Goal: Task Accomplishment & Management: Use online tool/utility

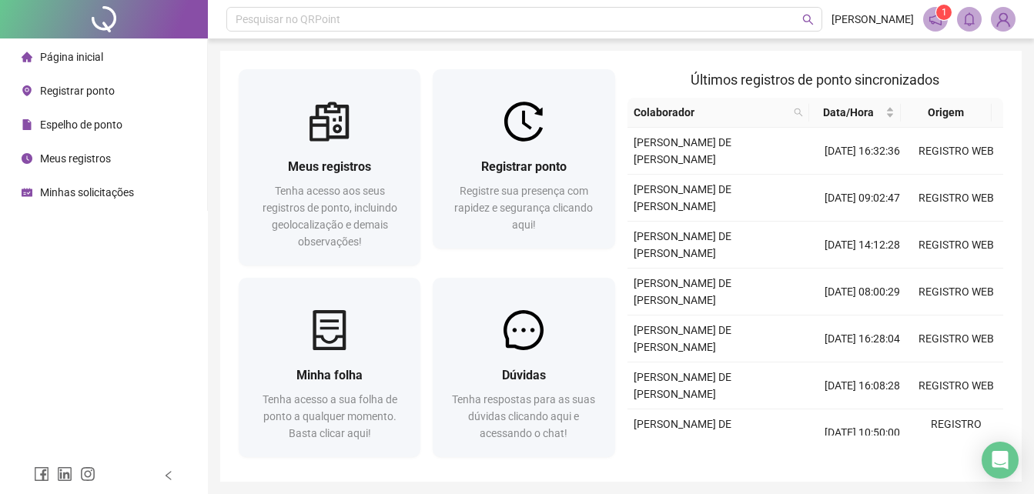
click at [145, 54] on li "Página inicial" at bounding box center [103, 57] width 201 height 31
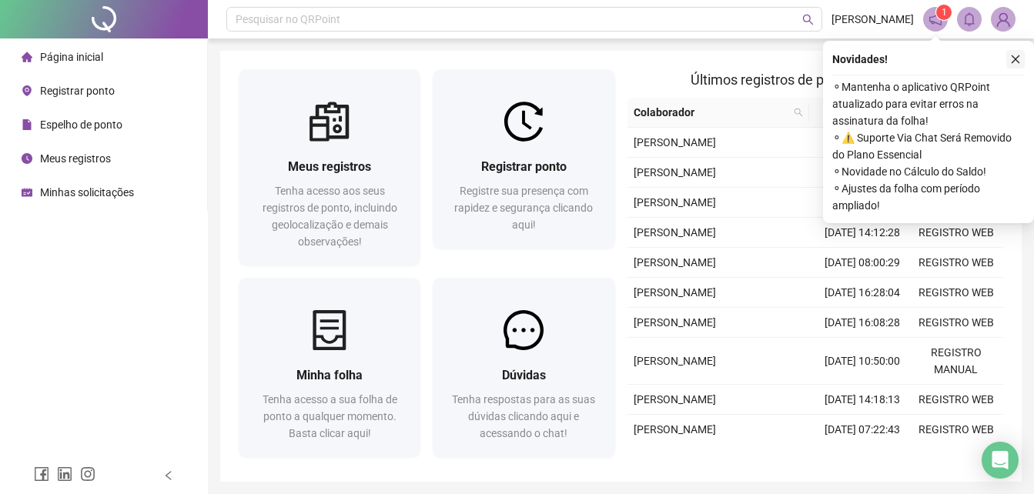
click at [1012, 58] on icon "close" at bounding box center [1015, 59] width 11 height 11
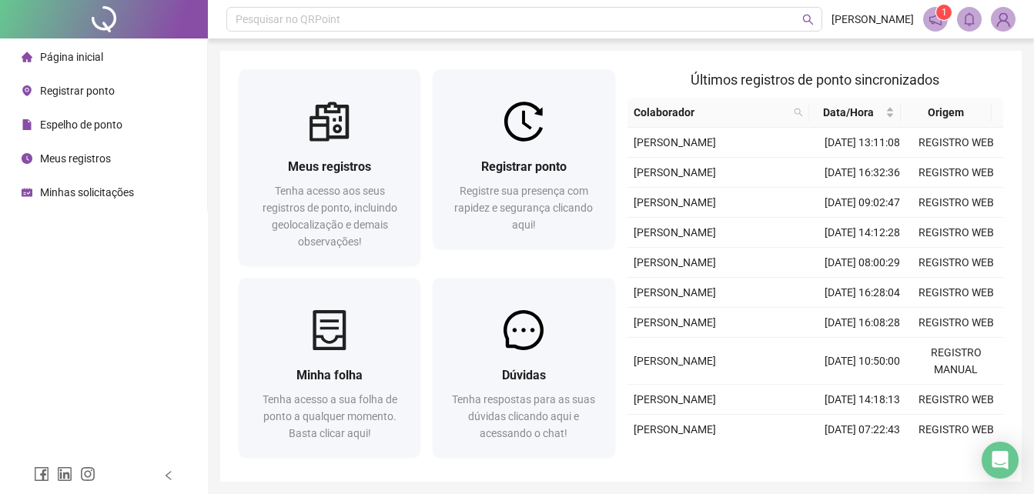
click at [80, 97] on span "Registrar ponto" at bounding box center [77, 91] width 75 height 12
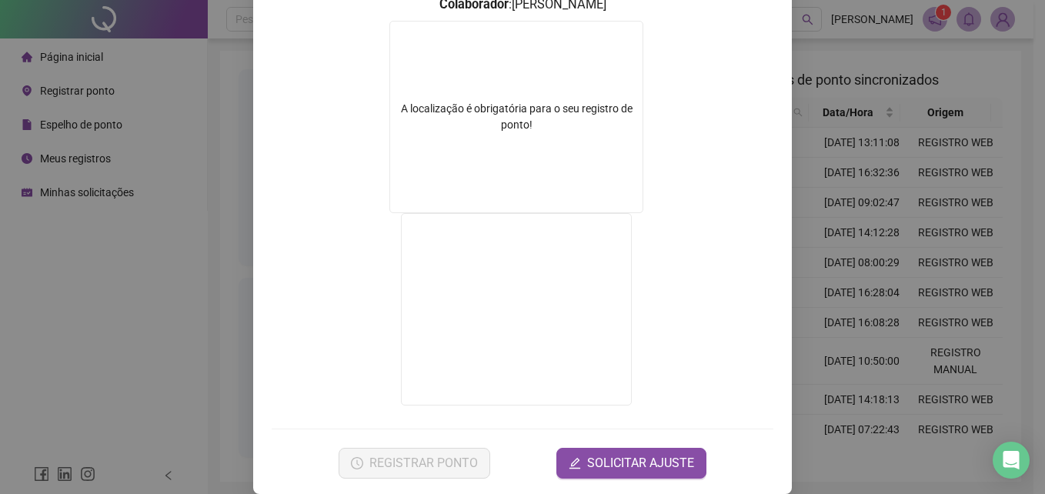
scroll to position [231, 0]
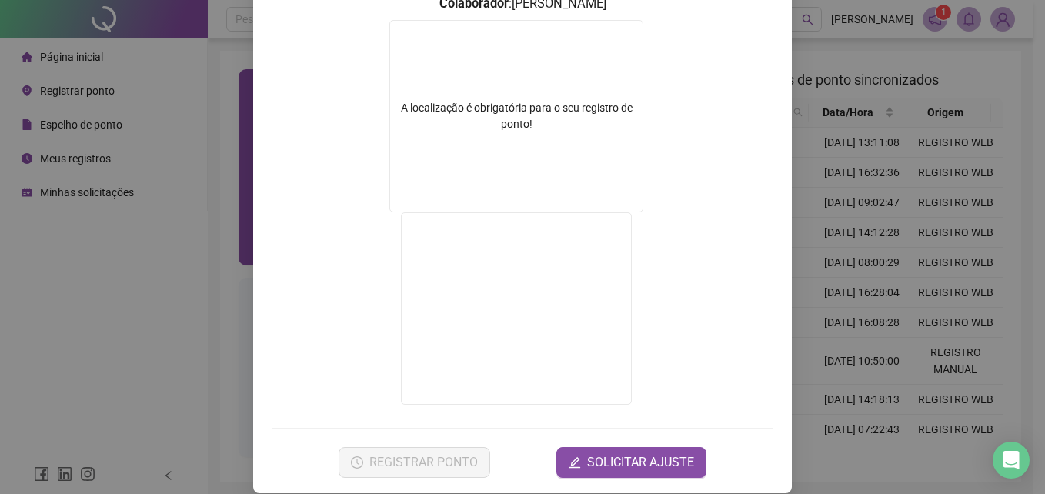
drag, startPoint x: 900, startPoint y: 298, endPoint x: 263, endPoint y: 222, distance: 641.0
click at [897, 298] on div "Registro de ponto web 18:01:20 Empregador : GESTAO NEXXO LTDA Colaborador : [PE…" at bounding box center [522, 247] width 1045 height 494
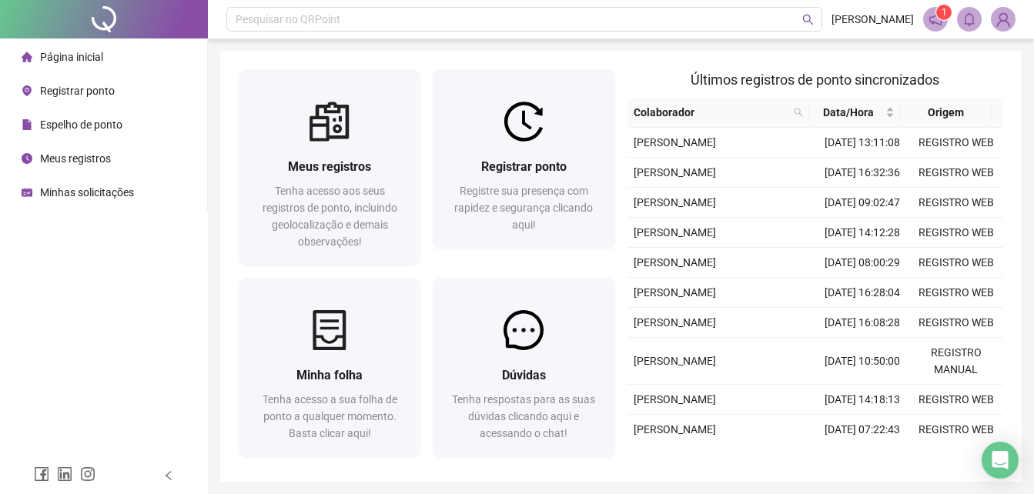
click at [54, 90] on span "Registrar ponto" at bounding box center [77, 91] width 75 height 12
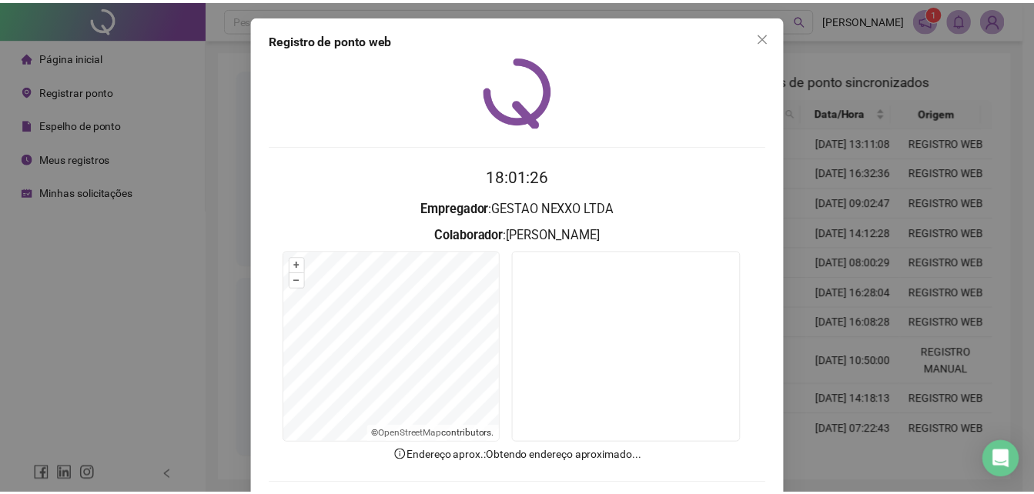
scroll to position [73, 0]
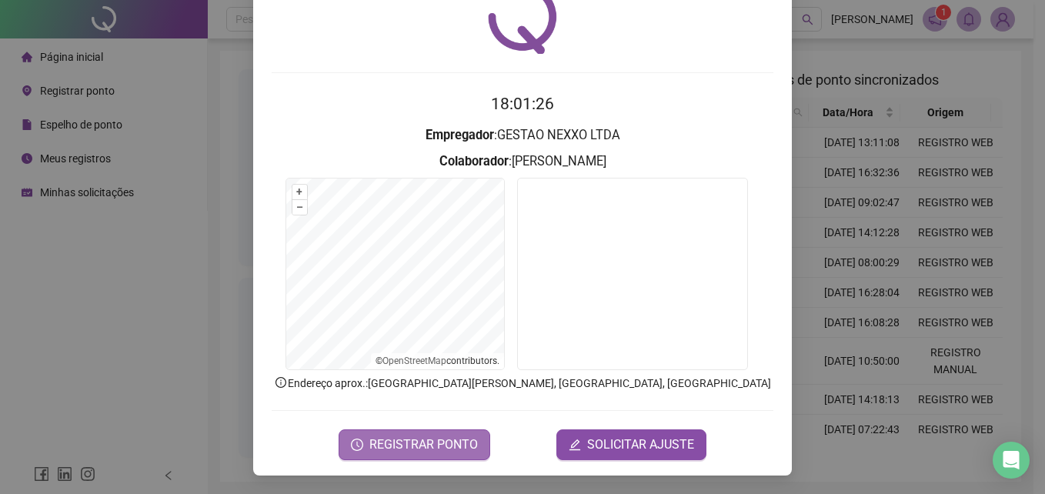
click at [449, 439] on span "REGISTRAR PONTO" at bounding box center [423, 445] width 109 height 18
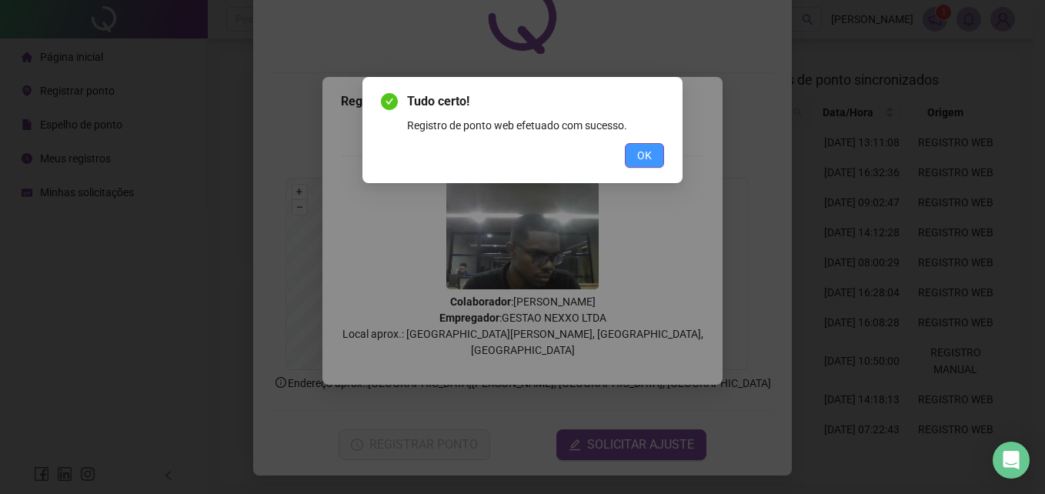
click at [658, 151] on button "OK" at bounding box center [644, 155] width 39 height 25
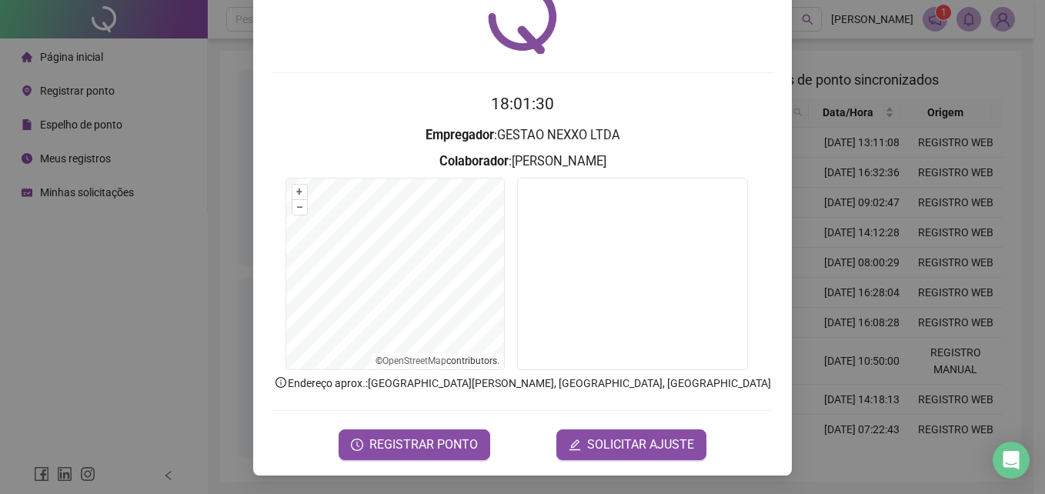
click at [865, 199] on div "Registro de ponto web 18:01:30 Empregador : GESTAO NEXXO LTDA Colaborador : [PE…" at bounding box center [522, 247] width 1045 height 494
